Goal: Information Seeking & Learning: Learn about a topic

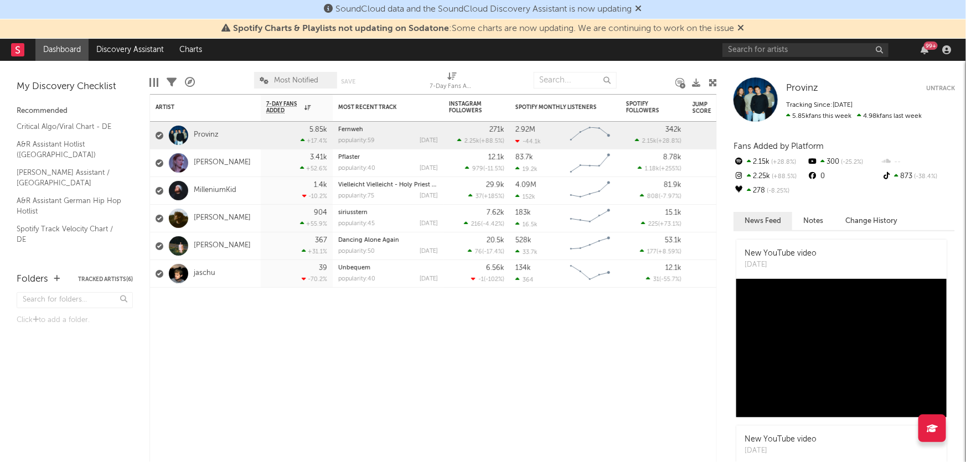
click at [227, 193] on link "MilleniumKid" at bounding box center [215, 190] width 43 height 9
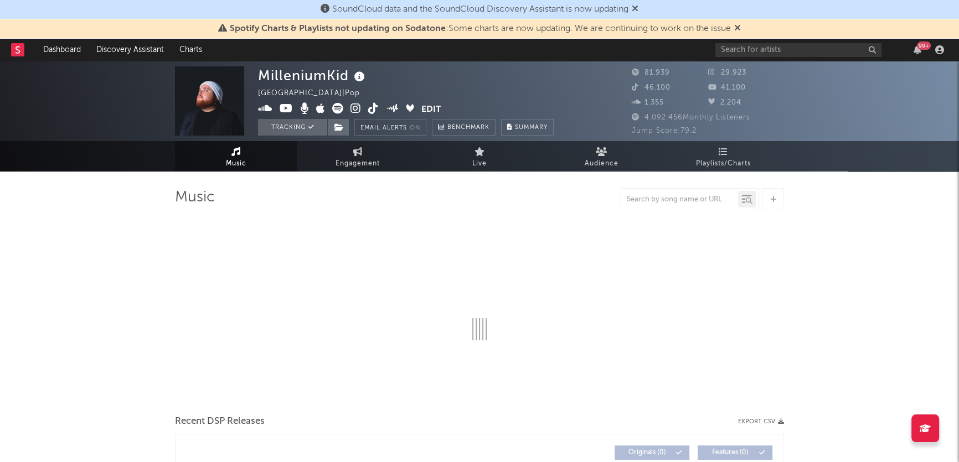
click at [768, 159] on link "Playlists/Charts" at bounding box center [723, 156] width 122 height 30
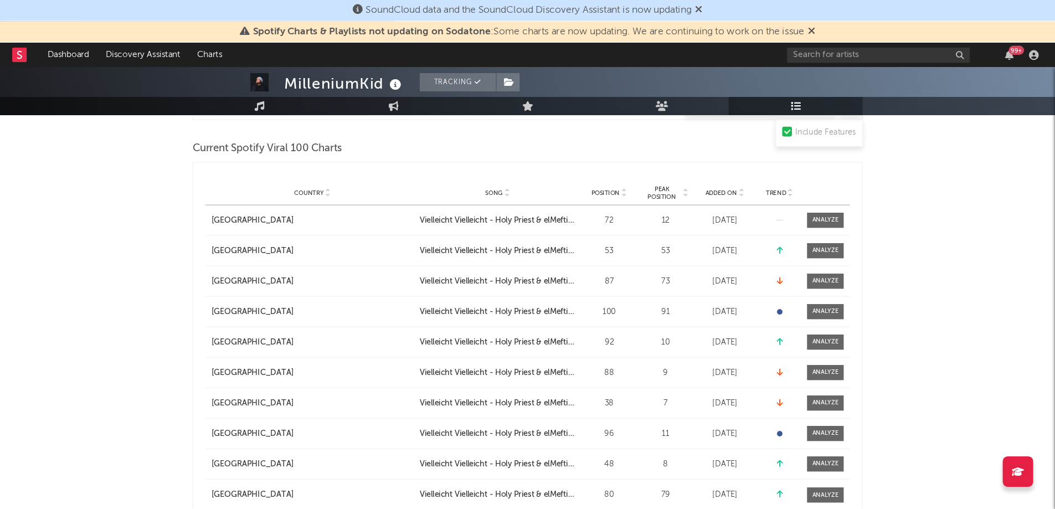
scroll to position [554, 0]
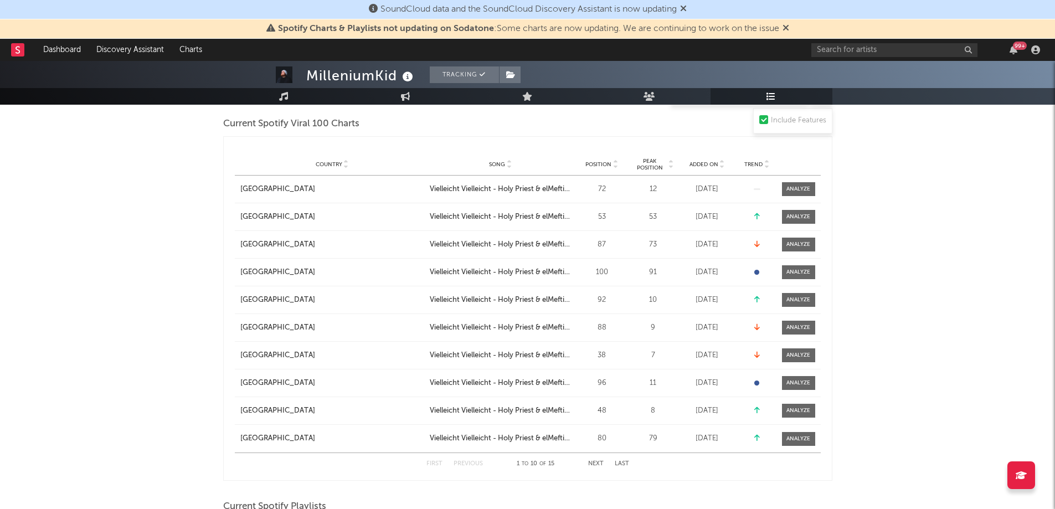
click at [176, 60] on link "Charts" at bounding box center [191, 50] width 38 height 22
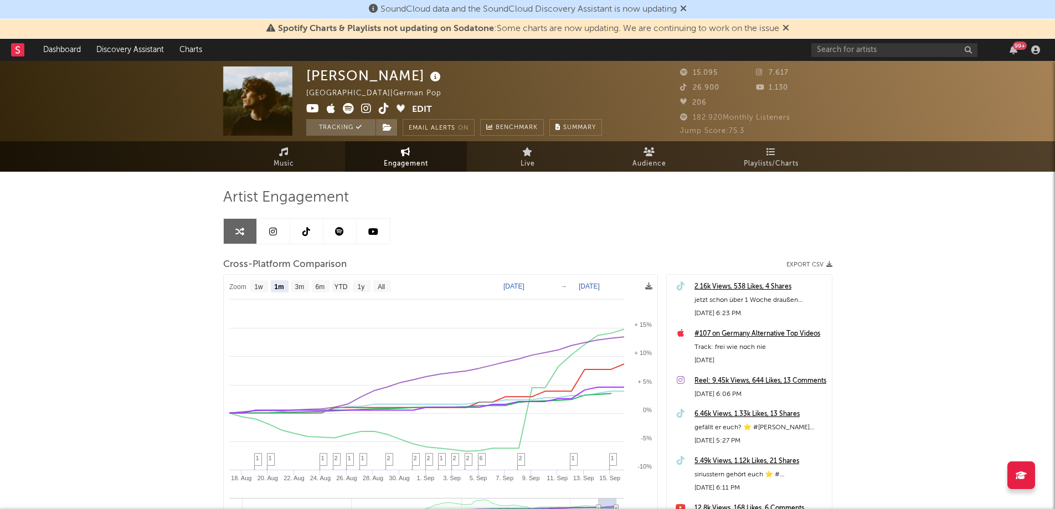
select select "1m"
click at [66, 54] on link "Dashboard" at bounding box center [61, 50] width 53 height 22
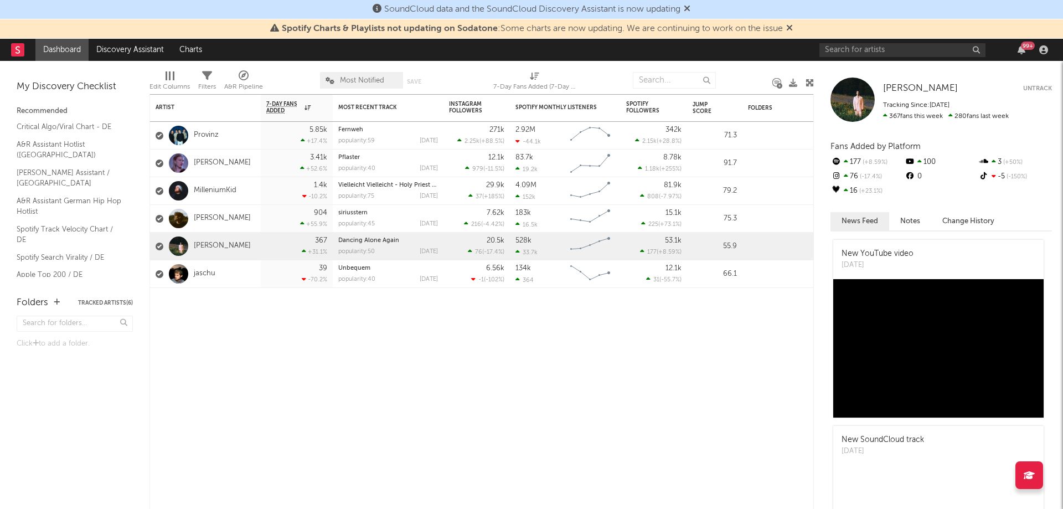
click at [210, 189] on link "MilleniumKid" at bounding box center [215, 190] width 43 height 9
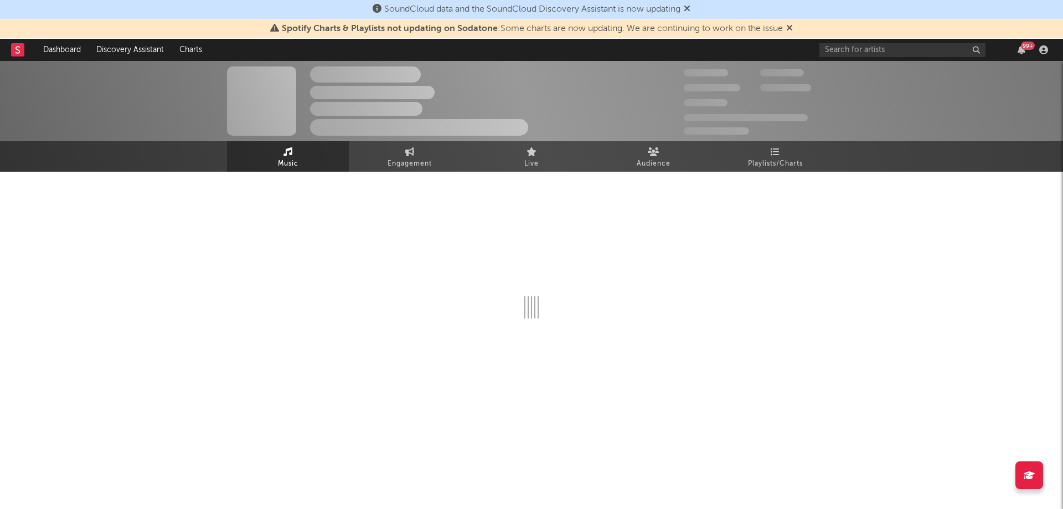
click at [626, 140] on div "The Artist Name Unknown Location | Shoegaze Edit Track Benchmark Summary 300.00…" at bounding box center [531, 101] width 1063 height 80
click at [635, 148] on link "Audience" at bounding box center [654, 156] width 122 height 30
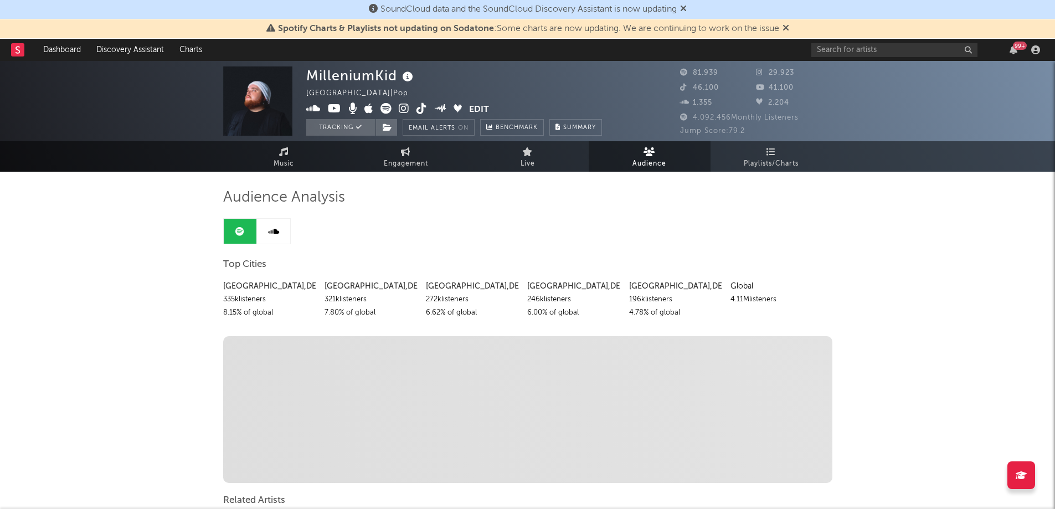
click at [760, 164] on span "Playlists/Charts" at bounding box center [771, 163] width 55 height 13
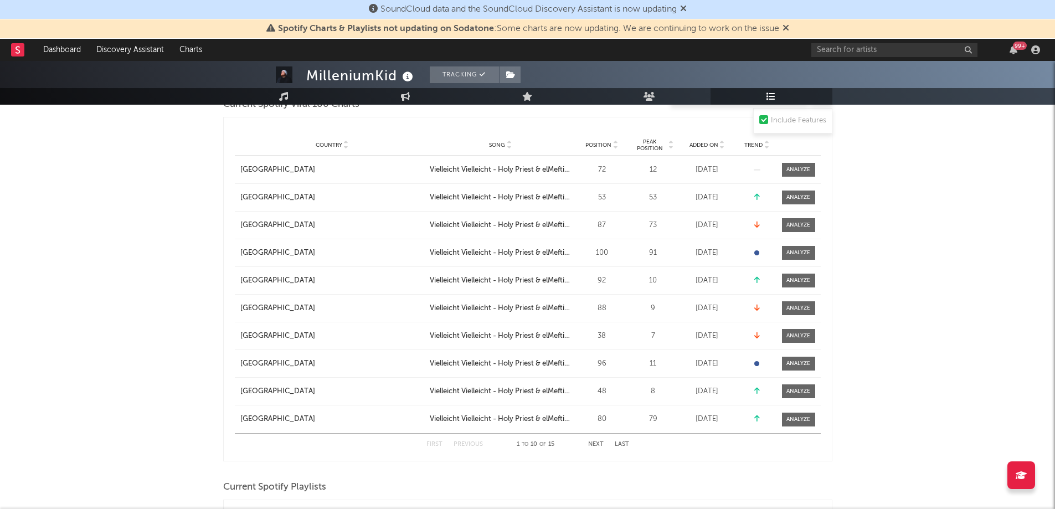
scroll to position [554, 0]
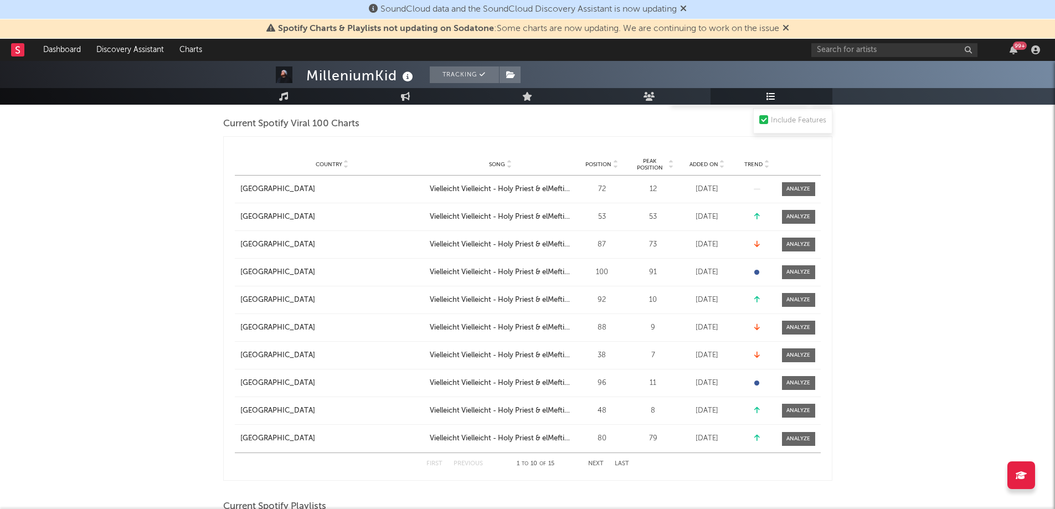
click at [603, 465] on button "Next" at bounding box center [596, 464] width 16 height 6
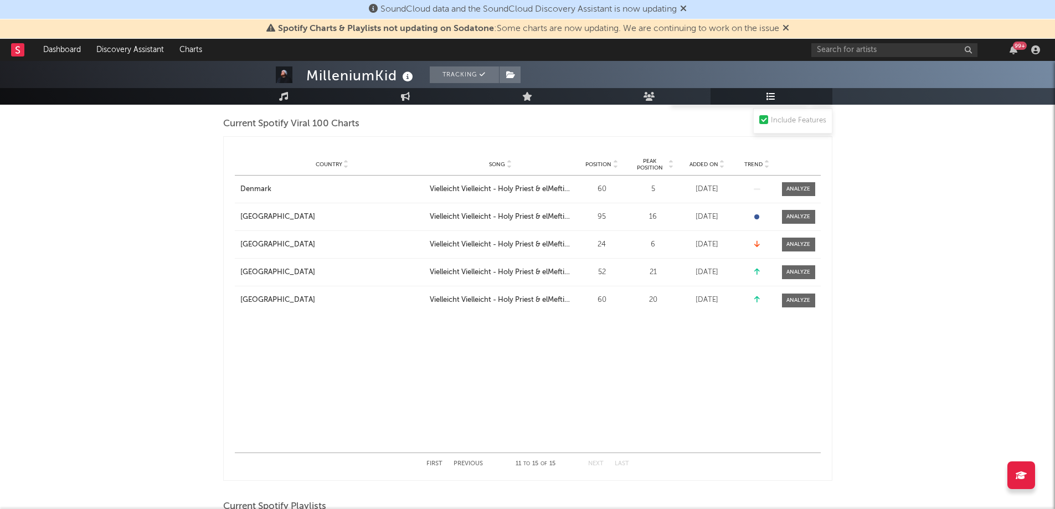
click at [178, 13] on div "SoundCloud data and the SoundCloud Discovery Assistant is now updating" at bounding box center [527, 9] width 1055 height 19
click at [1011, 48] on icon "button" at bounding box center [1014, 49] width 8 height 9
